Goal: Information Seeking & Learning: Learn about a topic

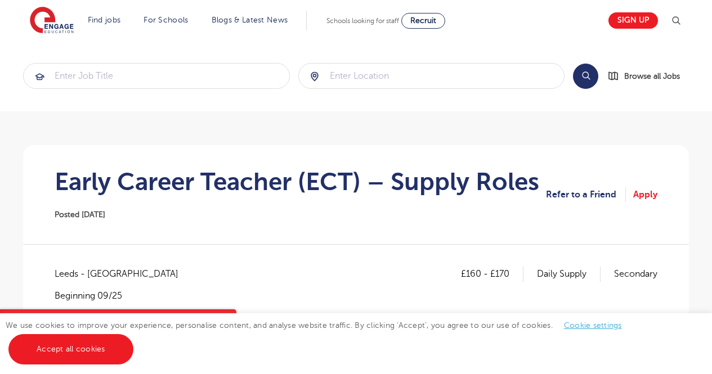
click at [282, 53] on section "Search Browse all Jobs" at bounding box center [356, 76] width 712 height 71
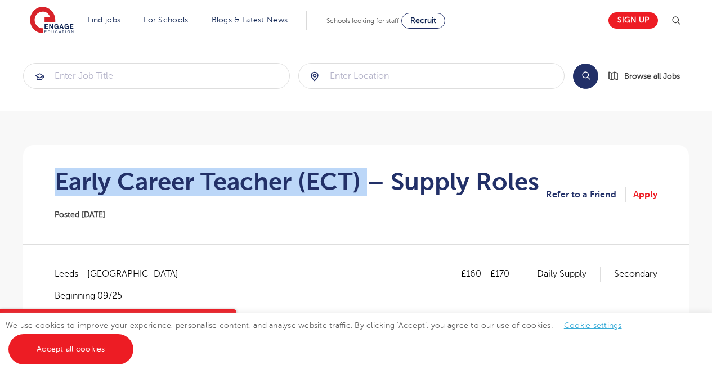
drag, startPoint x: 368, startPoint y: 181, endPoint x: 51, endPoint y: 167, distance: 317.2
click at [50, 167] on section "Early Career Teacher (ECT) – Supply Roles Posted [DATE] Refer to a Friend Apply" at bounding box center [356, 194] width 648 height 99
click at [51, 167] on section "Early Career Teacher (ECT) – Supply Roles Posted [DATE] Refer to a Friend Apply" at bounding box center [356, 194] width 648 height 99
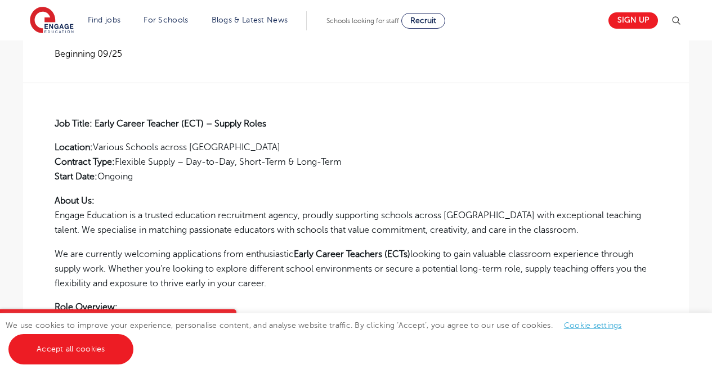
scroll to position [243, 0]
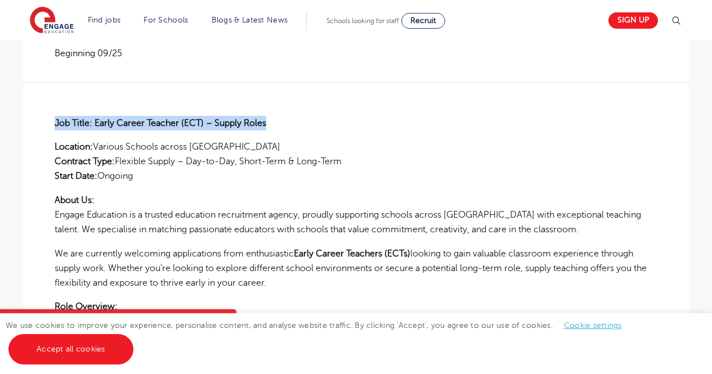
drag, startPoint x: 271, startPoint y: 120, endPoint x: 20, endPoint y: 122, distance: 251.0
drag, startPoint x: 37, startPoint y: 120, endPoint x: 278, endPoint y: 122, distance: 240.4
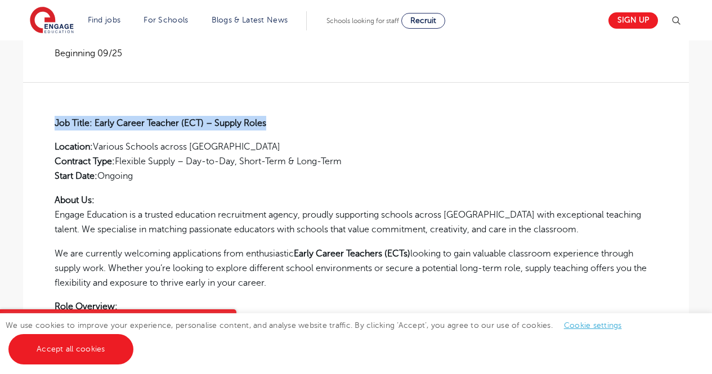
click at [278, 122] on p "Job Title: Early Career Teacher (ECT) – Supply Roles" at bounding box center [356, 123] width 603 height 15
drag, startPoint x: 278, startPoint y: 122, endPoint x: 54, endPoint y: 110, distance: 223.8
drag, startPoint x: 40, startPoint y: 113, endPoint x: 320, endPoint y: 119, distance: 280.4
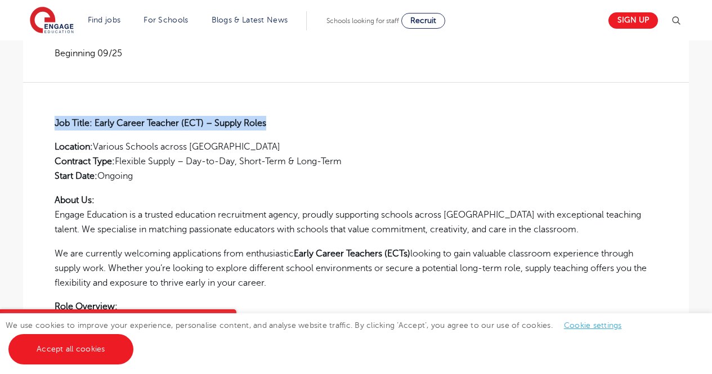
click at [320, 119] on p "Job Title: Early Career Teacher (ECT) – Supply Roles" at bounding box center [356, 123] width 603 height 15
drag, startPoint x: 320, startPoint y: 119, endPoint x: 46, endPoint y: 106, distance: 275.0
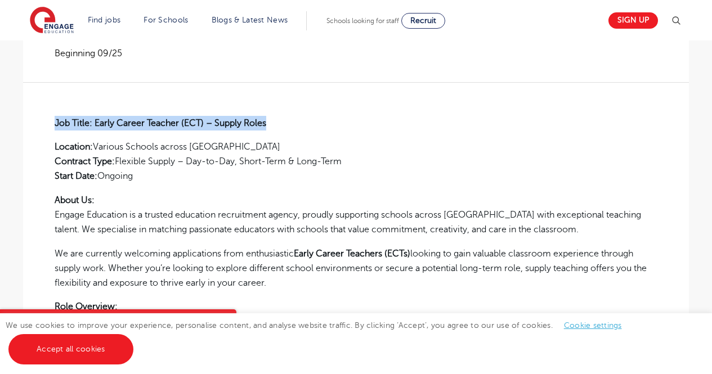
drag, startPoint x: 48, startPoint y: 105, endPoint x: 320, endPoint y: 126, distance: 273.2
click at [320, 126] on p "Job Title: Early Career Teacher (ECT) – Supply Roles" at bounding box center [356, 123] width 603 height 15
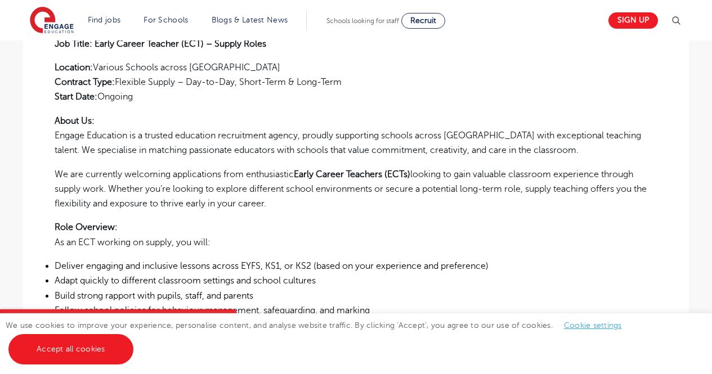
scroll to position [324, 0]
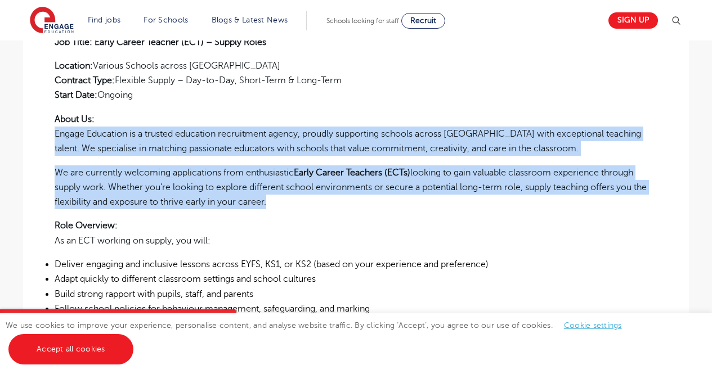
drag, startPoint x: 279, startPoint y: 199, endPoint x: 43, endPoint y: 137, distance: 243.3
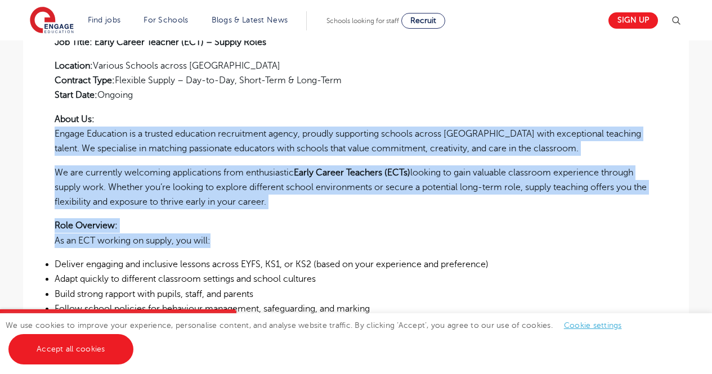
drag, startPoint x: 43, startPoint y: 135, endPoint x: 307, endPoint y: 245, distance: 285.8
click at [276, 205] on p "We are currently welcoming applications from enthusiastic Early Career Teachers…" at bounding box center [356, 187] width 603 height 44
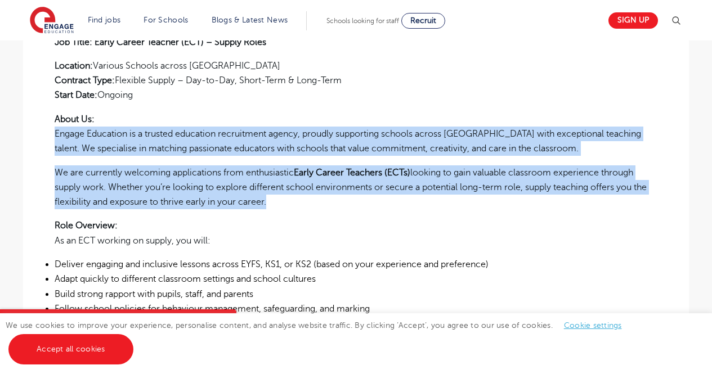
drag, startPoint x: 276, startPoint y: 205, endPoint x: 50, endPoint y: 132, distance: 237.8
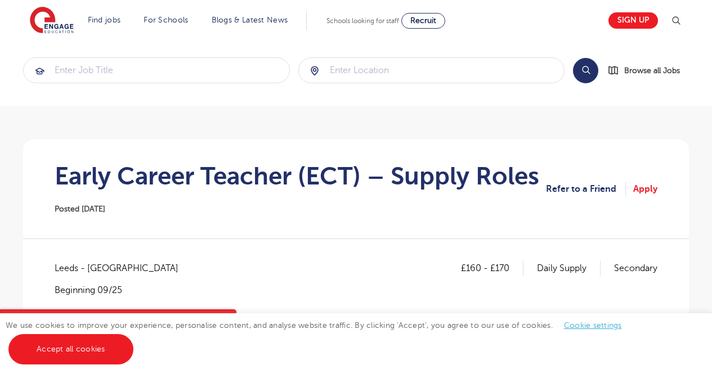
scroll to position [7, 0]
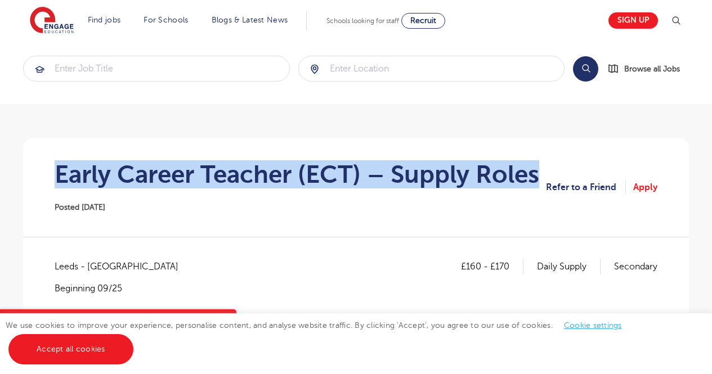
drag, startPoint x: 53, startPoint y: 168, endPoint x: 534, endPoint y: 174, distance: 480.7
click at [534, 174] on section "Early Career Teacher (ECT) – Supply Roles Posted [DATE] Refer to a Friend Apply" at bounding box center [356, 187] width 648 height 99
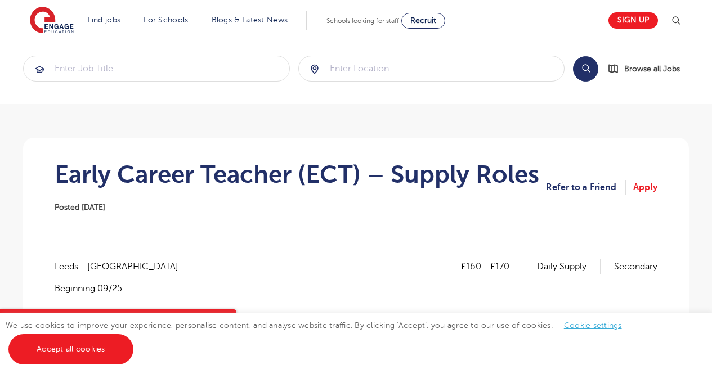
click at [543, 172] on section "Early Career Teacher (ECT) – Supply Roles Posted [DATE] Refer to a Friend Apply" at bounding box center [356, 187] width 648 height 99
drag, startPoint x: 543, startPoint y: 172, endPoint x: 51, endPoint y: 159, distance: 492.7
drag, startPoint x: 51, startPoint y: 159, endPoint x: 35, endPoint y: 157, distance: 15.9
click at [35, 157] on section "Early Career Teacher (ECT) – Supply Roles Posted [DATE] Refer to a Friend Apply" at bounding box center [356, 187] width 648 height 99
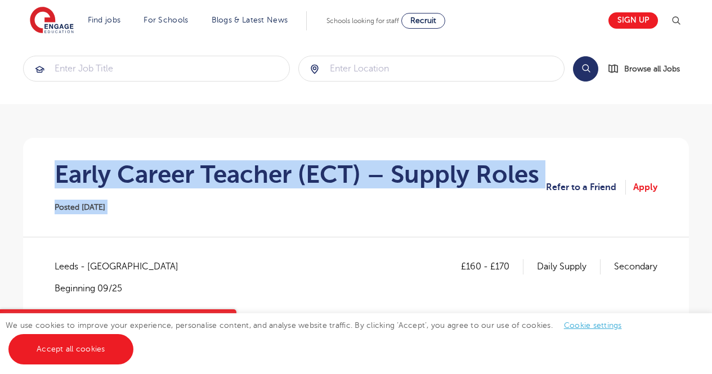
drag, startPoint x: 55, startPoint y: 168, endPoint x: 548, endPoint y: 174, distance: 492.6
click at [548, 174] on section "Early Career Teacher (ECT) – Supply Roles Posted [DATE] Refer to a Friend Apply" at bounding box center [356, 187] width 648 height 99
click at [538, 174] on h1 "Early Career Teacher (ECT) – Supply Roles" at bounding box center [297, 174] width 485 height 28
drag, startPoint x: 538, startPoint y: 174, endPoint x: 1, endPoint y: 184, distance: 536.5
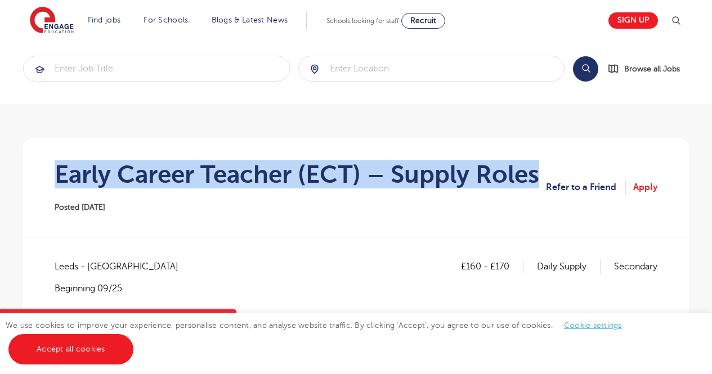
click at [50, 174] on section "Early Career Teacher (ECT) – Supply Roles Posted [DATE] Refer to a Friend Apply" at bounding box center [356, 187] width 648 height 99
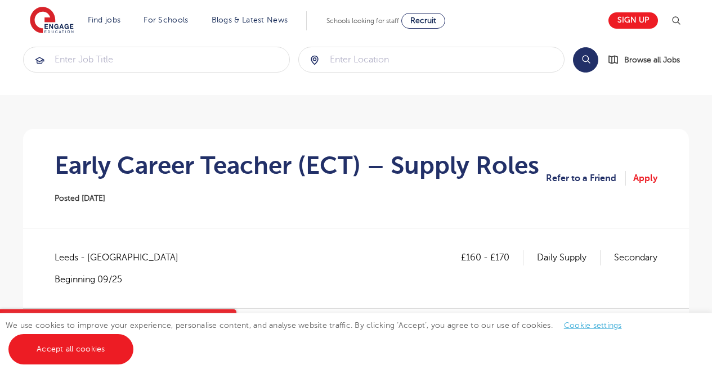
scroll to position [17, 0]
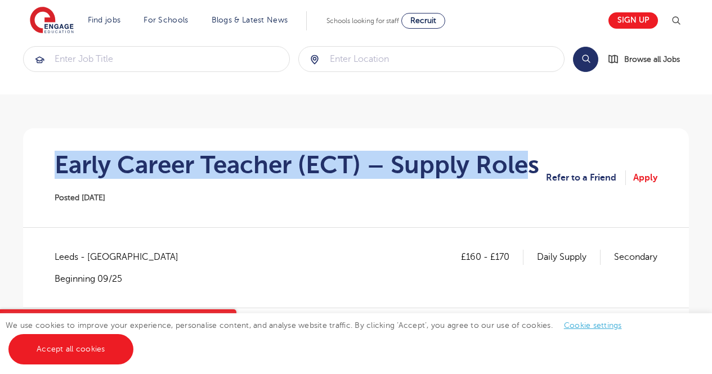
drag, startPoint x: 43, startPoint y: 160, endPoint x: 534, endPoint y: 156, distance: 490.3
click at [534, 156] on section "Early Career Teacher (ECT) – Supply Roles Posted [DATE] Refer to a Friend Apply" at bounding box center [356, 177] width 648 height 99
click at [534, 156] on h1 "Early Career Teacher (ECT) – Supply Roles" at bounding box center [297, 165] width 485 height 28
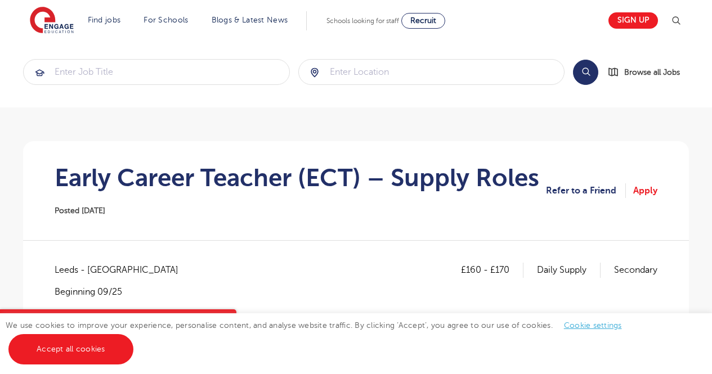
scroll to position [0, 0]
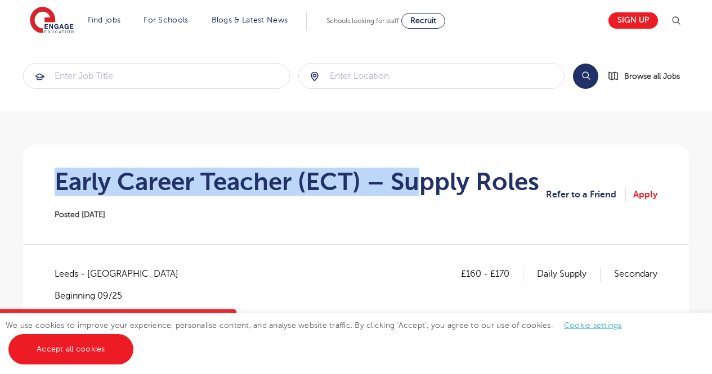
drag, startPoint x: 57, startPoint y: 178, endPoint x: 426, endPoint y: 142, distance: 370.5
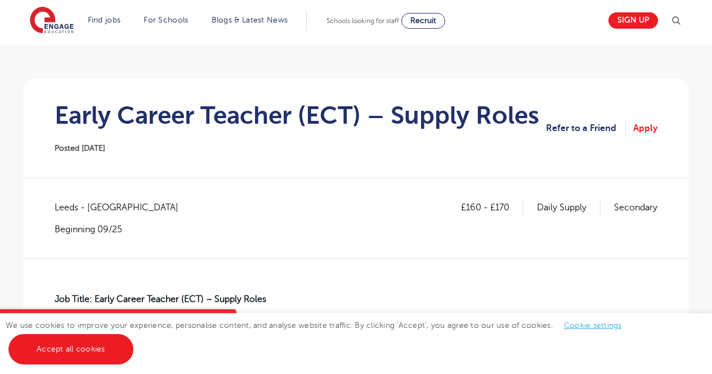
scroll to position [60, 0]
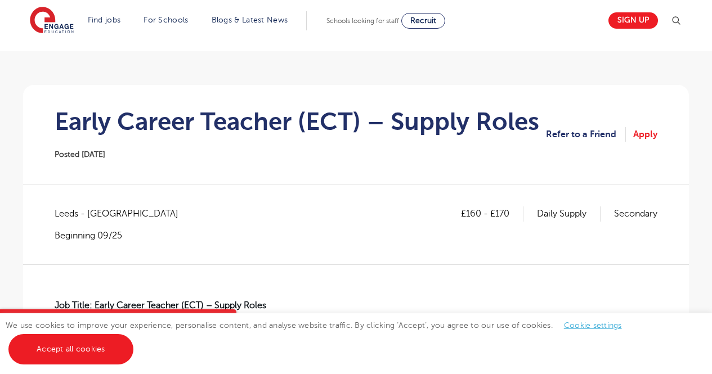
drag, startPoint x: 52, startPoint y: 117, endPoint x: 242, endPoint y: 155, distance: 194.2
click at [242, 155] on section "Early Career Teacher (ECT) – Supply Roles Posted [DATE] Refer to a Friend Apply" at bounding box center [356, 134] width 648 height 99
click at [158, 102] on section "Early Career Teacher (ECT) – Supply Roles Posted [DATE] Refer to a Friend Apply" at bounding box center [356, 134] width 648 height 99
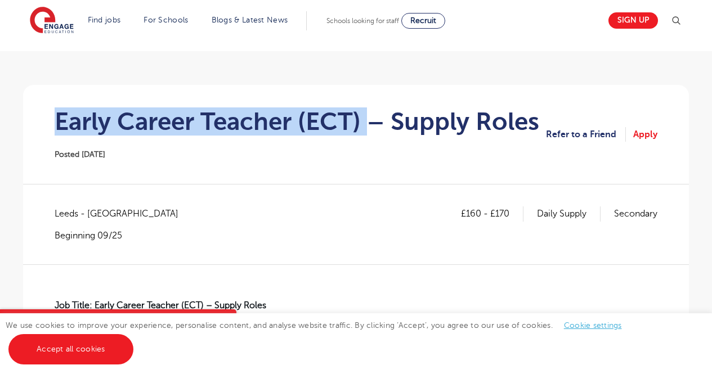
drag, startPoint x: 43, startPoint y: 120, endPoint x: 373, endPoint y: 111, distance: 329.4
click at [373, 111] on section "Early Career Teacher (ECT) – Supply Roles Posted [DATE] Refer to a Friend Apply" at bounding box center [356, 134] width 648 height 99
click at [373, 111] on h1 "Early Career Teacher (ECT) – Supply Roles" at bounding box center [297, 122] width 485 height 28
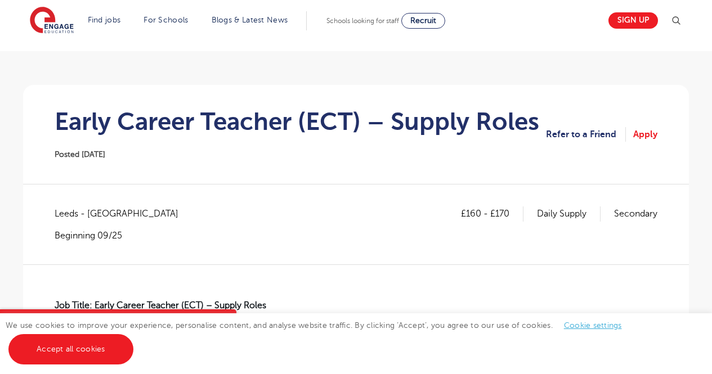
click at [359, 100] on section "Early Career Teacher (ECT) – Supply Roles Posted [DATE] Refer to a Friend Apply" at bounding box center [356, 134] width 648 height 99
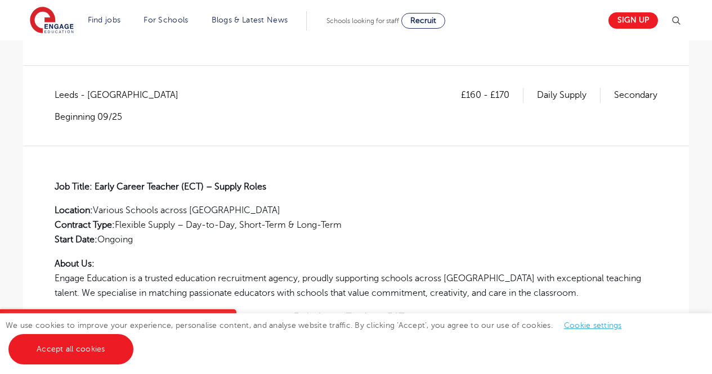
scroll to position [181, 0]
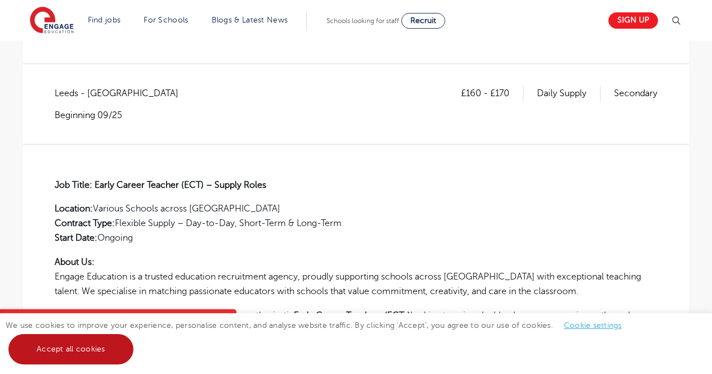
click at [100, 356] on link "Accept all cookies" at bounding box center [70, 349] width 125 height 30
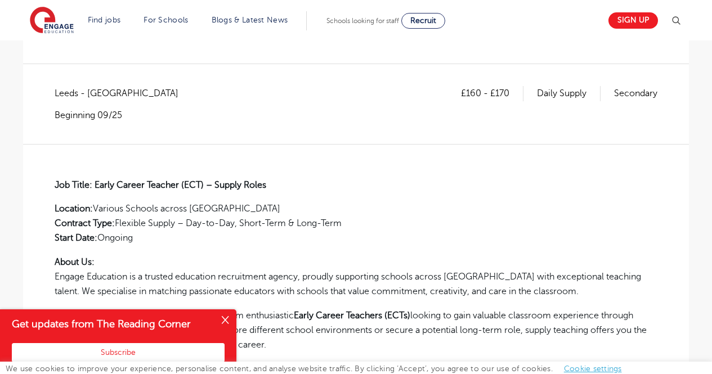
scroll to position [0, 0]
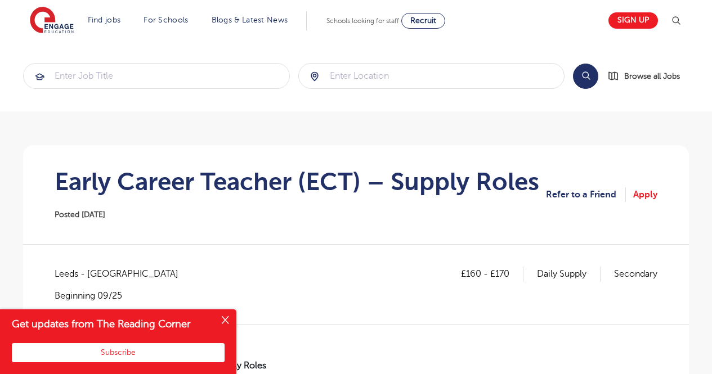
click at [225, 314] on button "Close" at bounding box center [225, 321] width 23 height 23
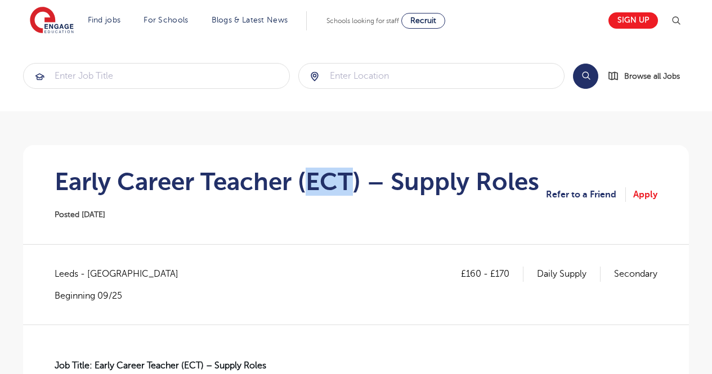
drag, startPoint x: 350, startPoint y: 176, endPoint x: 310, endPoint y: 183, distance: 41.1
click at [310, 183] on h1 "Early Career Teacher (ECT) – Supply Roles" at bounding box center [297, 182] width 485 height 28
drag, startPoint x: 309, startPoint y: 176, endPoint x: 352, endPoint y: 180, distance: 42.9
click at [352, 180] on h1 "Early Career Teacher (ECT) – Supply Roles" at bounding box center [297, 182] width 485 height 28
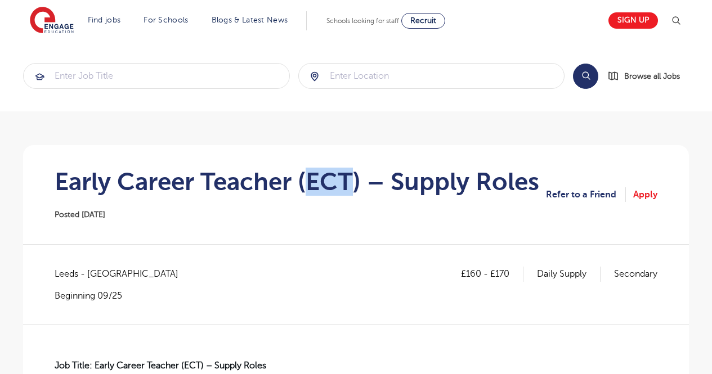
click at [352, 180] on h1 "Early Career Teacher (ECT) – Supply Roles" at bounding box center [297, 182] width 485 height 28
drag, startPoint x: 352, startPoint y: 180, endPoint x: 303, endPoint y: 182, distance: 48.5
click at [303, 182] on h1 "Early Career Teacher (ECT) – Supply Roles" at bounding box center [297, 182] width 485 height 28
drag, startPoint x: 300, startPoint y: 181, endPoint x: 361, endPoint y: 183, distance: 60.8
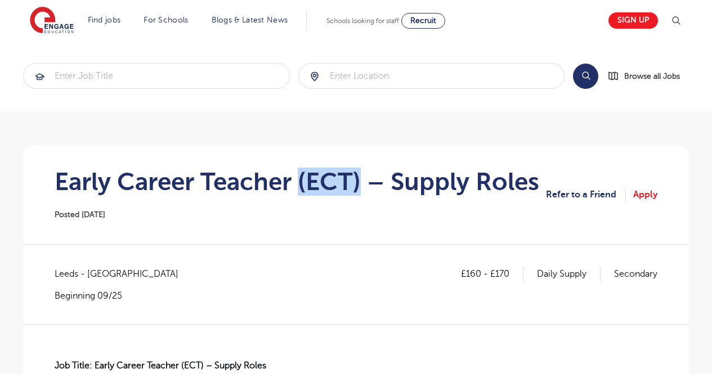
click at [361, 183] on h1 "Early Career Teacher (ECT) – Supply Roles" at bounding box center [297, 182] width 485 height 28
drag, startPoint x: 361, startPoint y: 183, endPoint x: 302, endPoint y: 183, distance: 59.1
click at [302, 183] on h1 "Early Career Teacher (ECT) – Supply Roles" at bounding box center [297, 182] width 485 height 28
drag, startPoint x: 326, startPoint y: 203, endPoint x: 329, endPoint y: 182, distance: 21.5
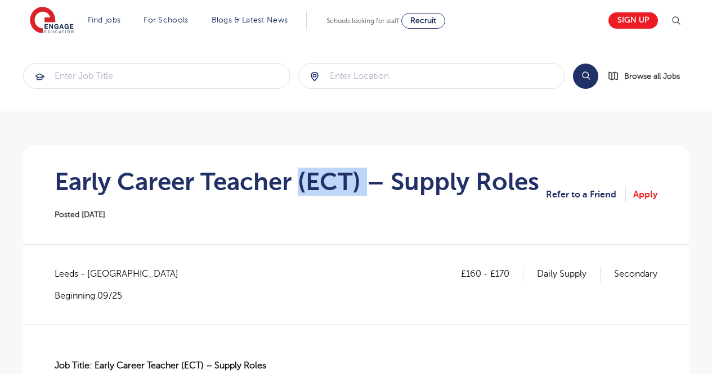
click at [329, 182] on div "Early Career Teacher (ECT) – Supply Roles Posted [DATE]" at bounding box center [297, 195] width 485 height 54
click at [329, 182] on h1 "Early Career Teacher (ECT) – Supply Roles" at bounding box center [297, 182] width 485 height 28
